Goal: Task Accomplishment & Management: Use online tool/utility

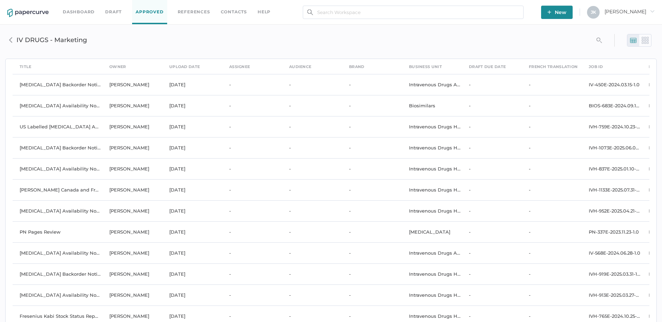
click at [150, 13] on link "Approved" at bounding box center [149, 12] width 35 height 24
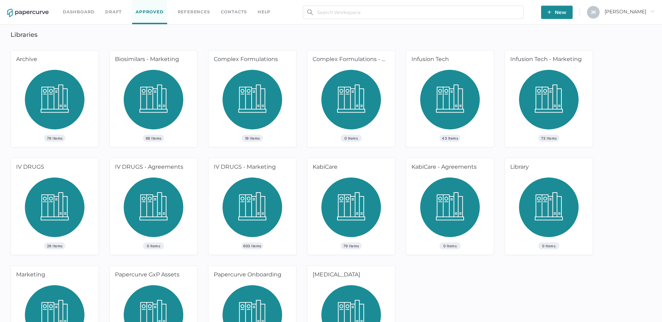
click at [258, 215] on img at bounding box center [253, 209] width 60 height 65
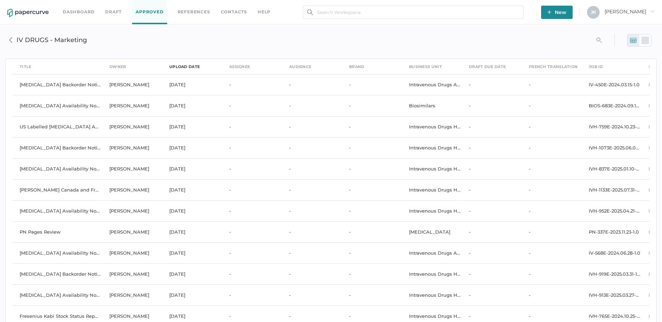
click at [184, 65] on div "upload date" at bounding box center [184, 67] width 30 height 8
click at [642, 12] on span "[PERSON_NAME]" at bounding box center [630, 11] width 50 height 6
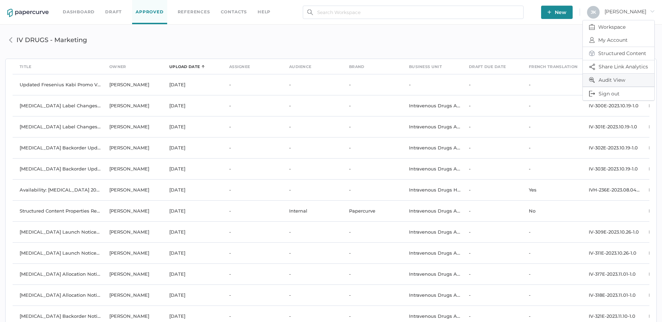
click at [607, 80] on span "Audit View" at bounding box center [618, 80] width 59 height 13
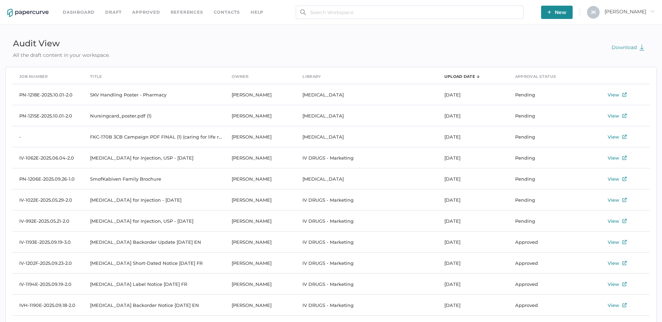
click at [641, 11] on span "[PERSON_NAME]" at bounding box center [630, 11] width 50 height 6
click at [607, 28] on span "Workspace" at bounding box center [618, 26] width 59 height 13
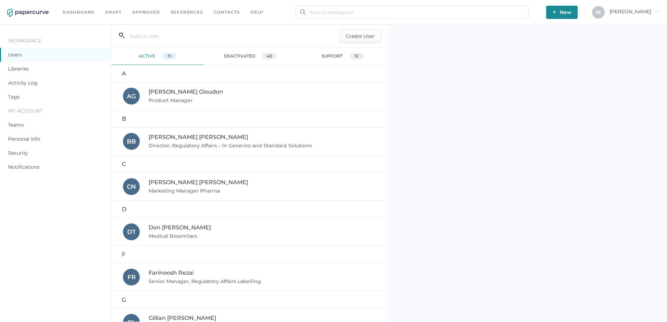
click at [19, 84] on link "Activity Log" at bounding box center [22, 83] width 29 height 6
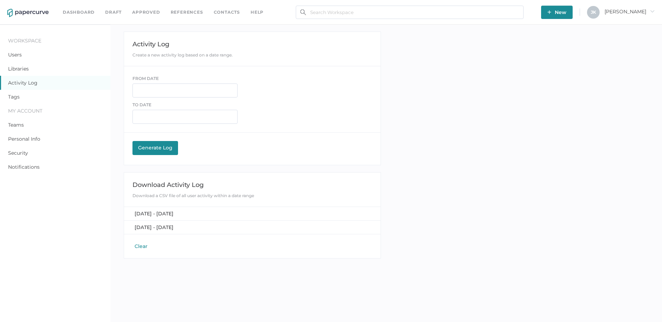
click at [142, 247] on button "Clear" at bounding box center [140, 246] width 17 height 7
click at [153, 93] on input "text" at bounding box center [184, 90] width 105 height 14
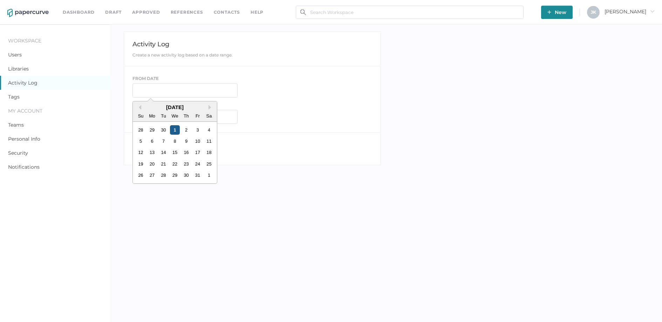
click at [176, 131] on div "1" at bounding box center [174, 129] width 9 height 9
type input "10/01/2025"
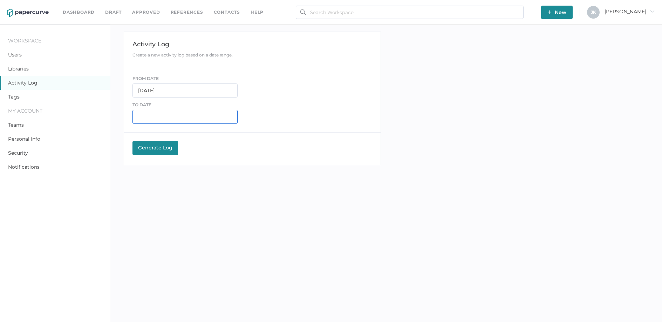
click at [164, 117] on input "text" at bounding box center [184, 117] width 105 height 14
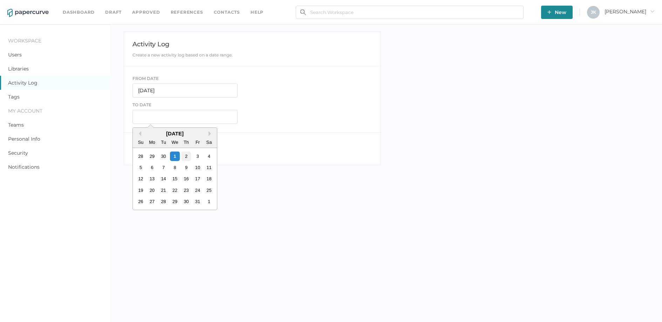
click at [185, 155] on div "2" at bounding box center [186, 155] width 9 height 9
type input "10/02/2025"
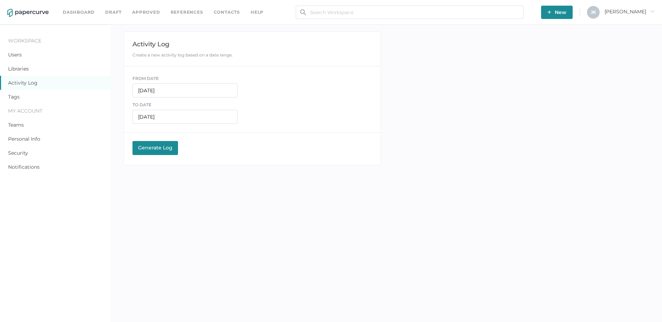
click at [155, 144] on div "Generate Log" at bounding box center [155, 147] width 39 height 6
click at [168, 213] on span "October 1, 2025 - October 2, 2025" at bounding box center [154, 213] width 39 height 6
click at [227, 13] on link "Contacts" at bounding box center [227, 12] width 26 height 8
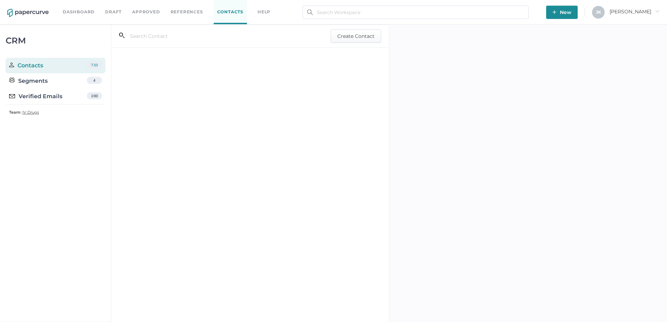
click at [647, 13] on span "[PERSON_NAME]" at bounding box center [635, 11] width 50 height 6
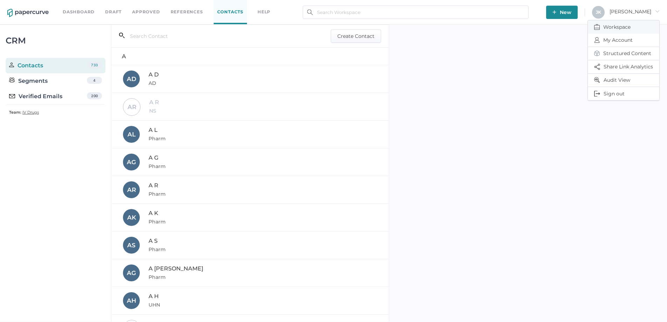
click at [621, 26] on span "Workspace" at bounding box center [623, 26] width 59 height 13
